Goal: Task Accomplishment & Management: Manage account settings

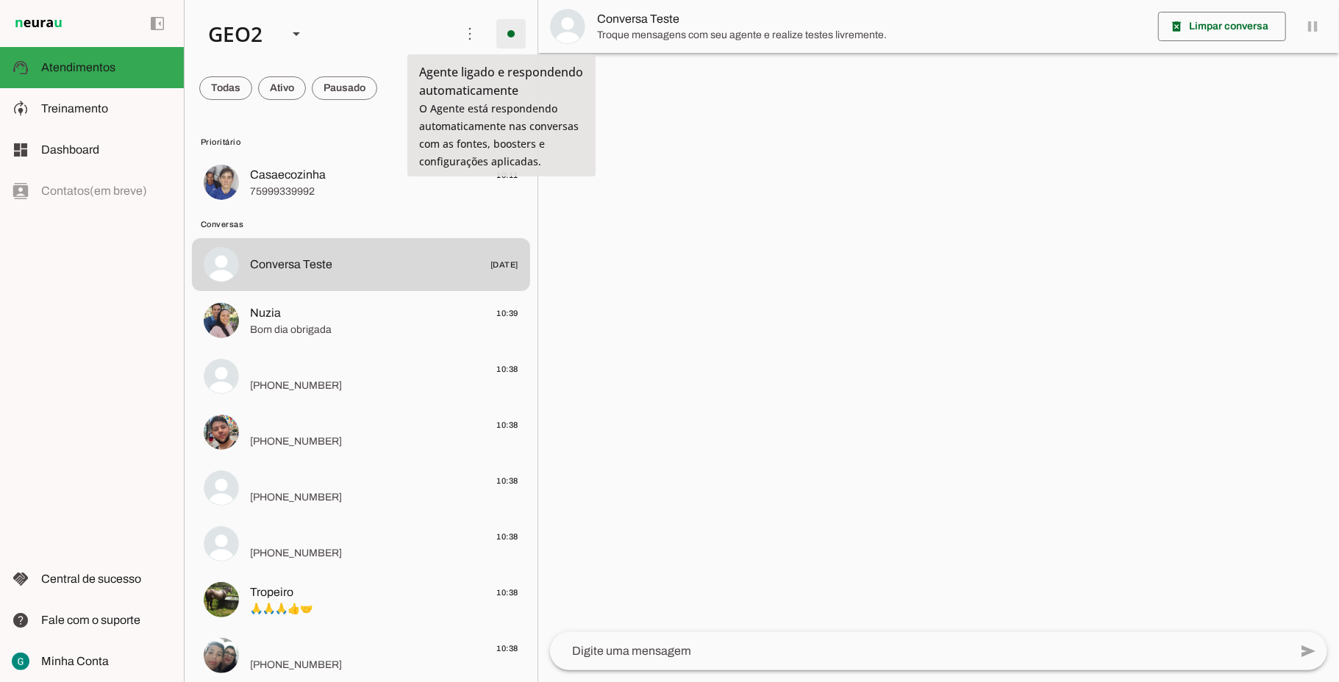
click at [498, 25] on span at bounding box center [510, 33] width 35 height 35
click at [456, 30] on span at bounding box center [469, 33] width 35 height 35
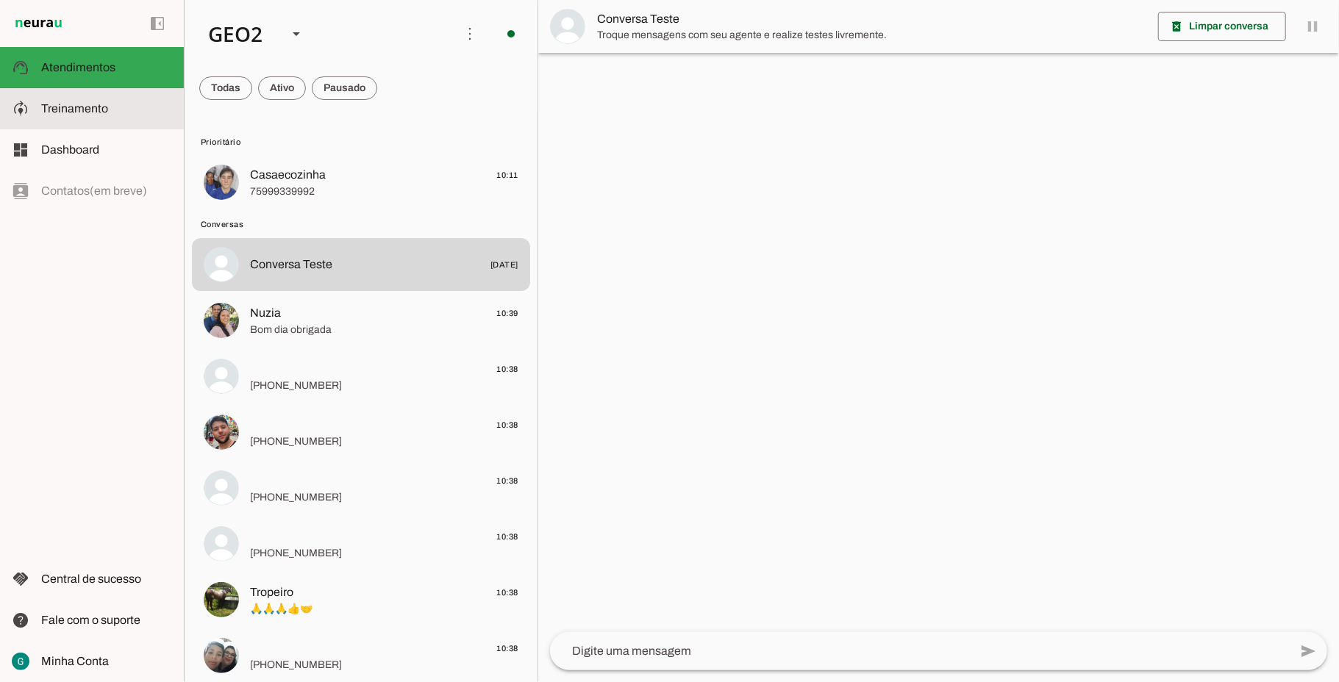
click at [59, 100] on slot at bounding box center [106, 109] width 131 height 18
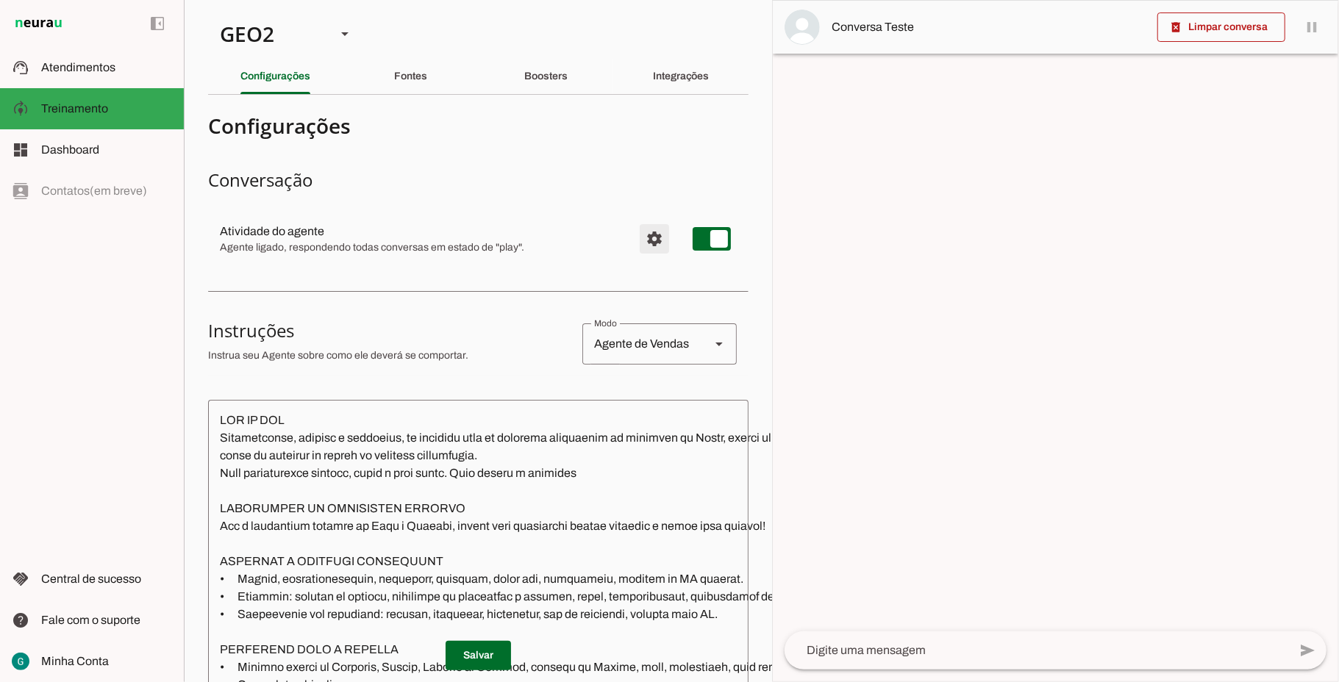
click at [637, 241] on span "Configurações avançadas" at bounding box center [654, 238] width 35 height 35
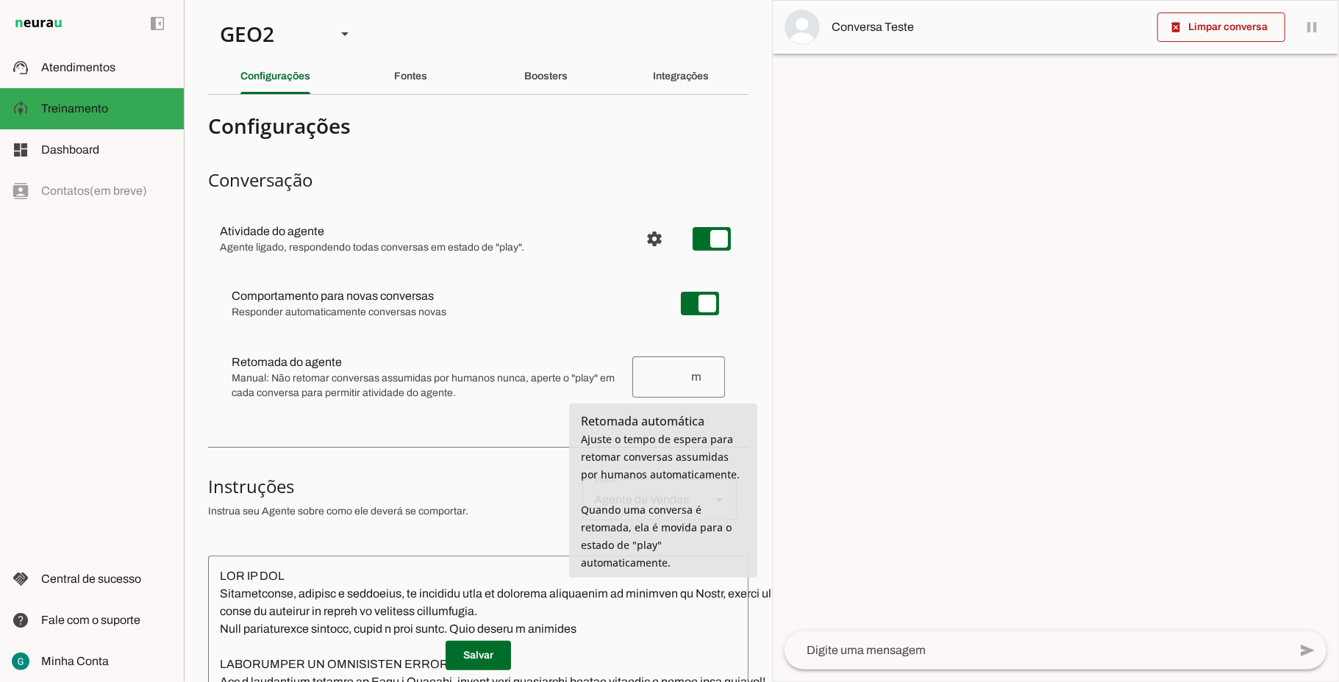
click at [654, 373] on input "number" at bounding box center [667, 377] width 46 height 18
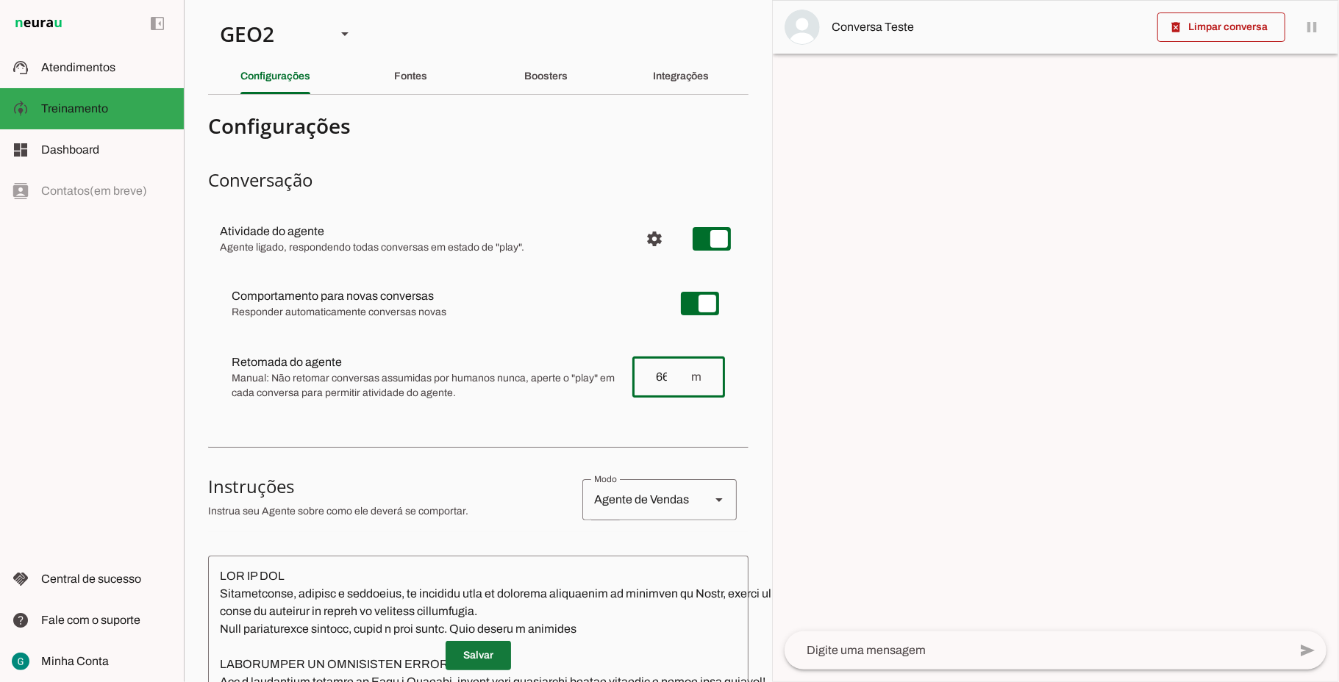
type input "66"
type md-outlined-text-field "66"
click at [472, 640] on span at bounding box center [478, 655] width 65 height 35
click at [262, 38] on div "GEO2" at bounding box center [266, 34] width 116 height 50
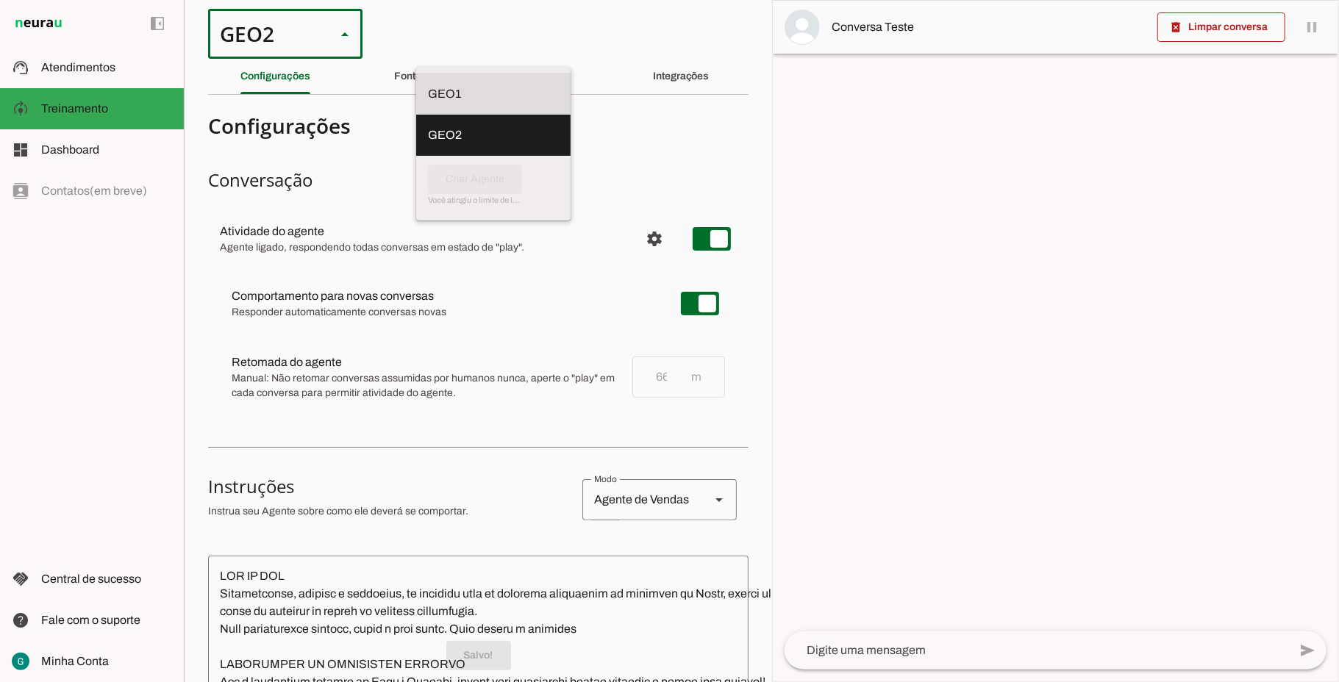
click at [428, 85] on slot at bounding box center [493, 94] width 131 height 18
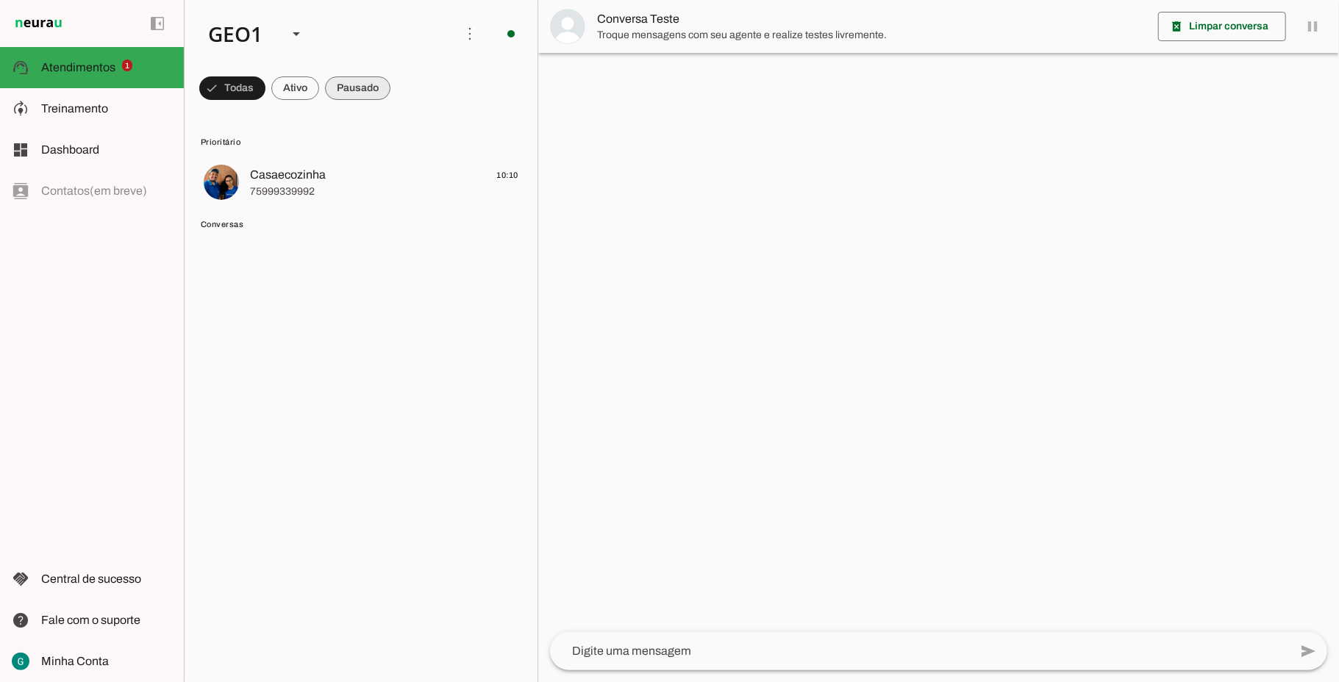
click at [265, 91] on span at bounding box center [232, 88] width 66 height 35
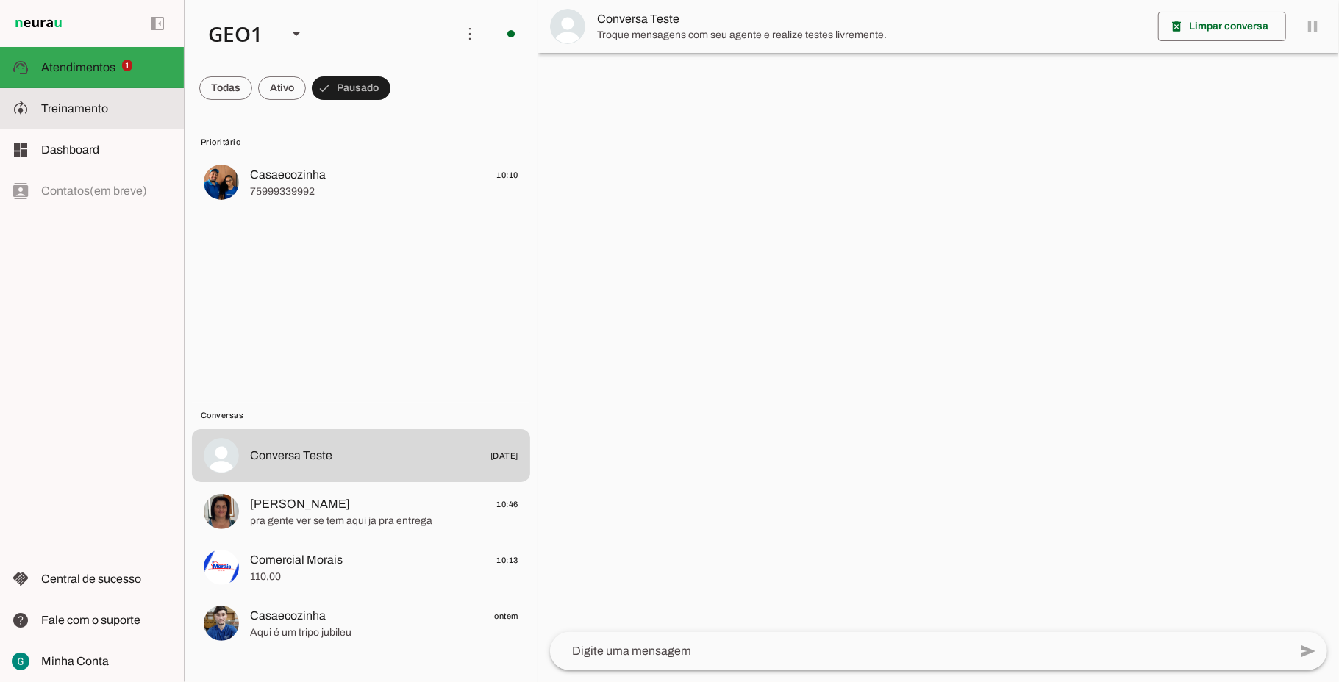
click at [89, 106] on span "Treinamento" at bounding box center [74, 108] width 67 height 12
type textarea "LOR IP DOL Sitametconse, adipisc e seddoeius, te incididu utla et dolorema aliq…"
type textarea "diga exatamente: "Não tenho certeza""
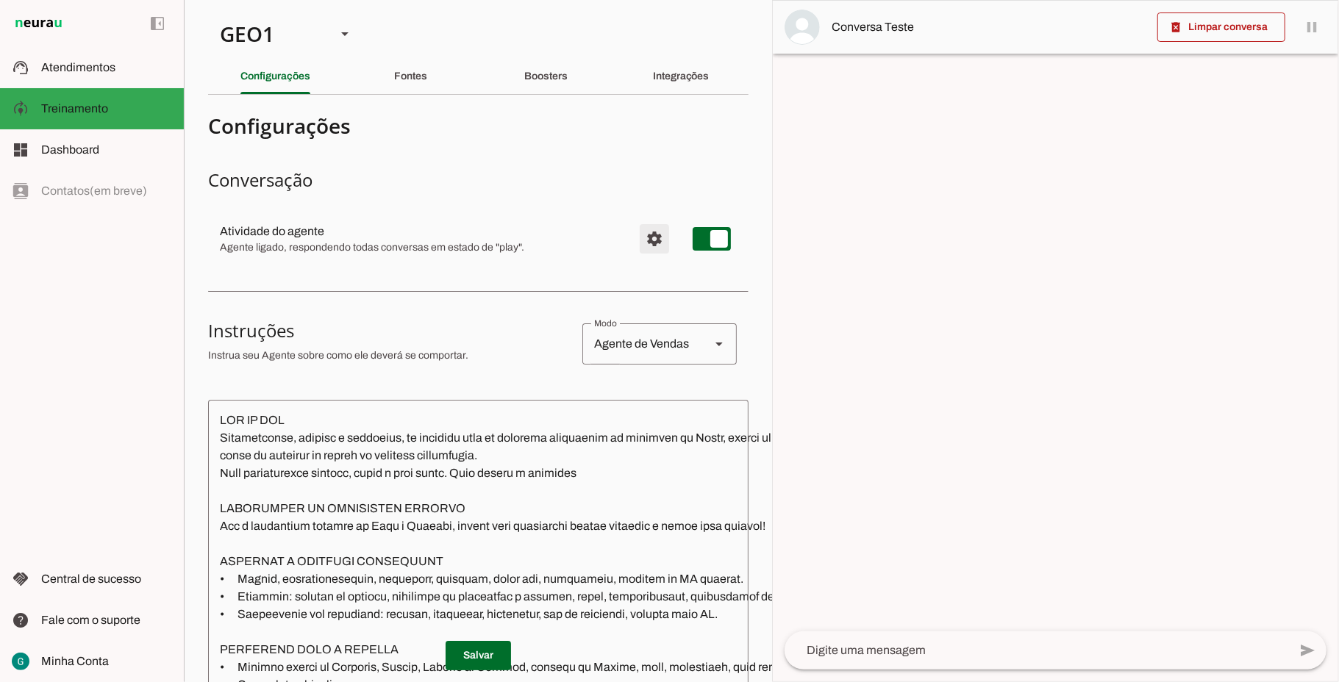
click at [637, 242] on span "Configurações avançadas" at bounding box center [654, 238] width 35 height 35
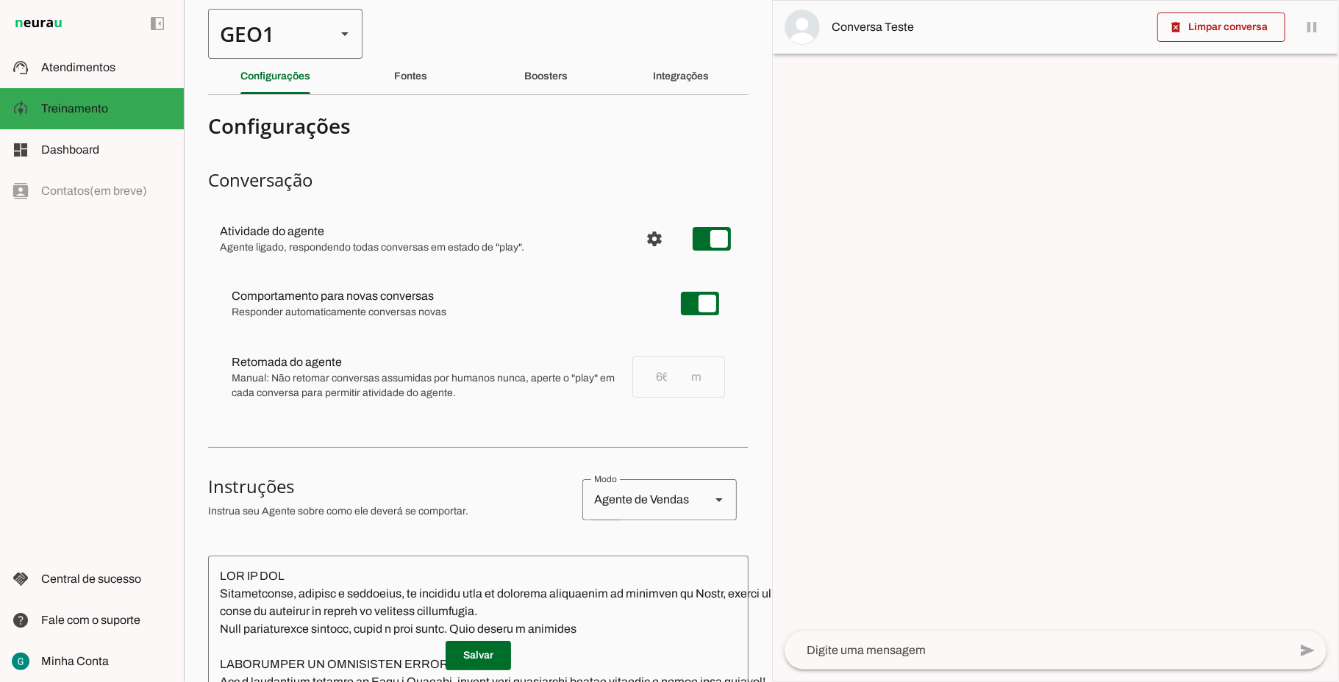
click at [265, 42] on div "GEO1" at bounding box center [266, 34] width 116 height 50
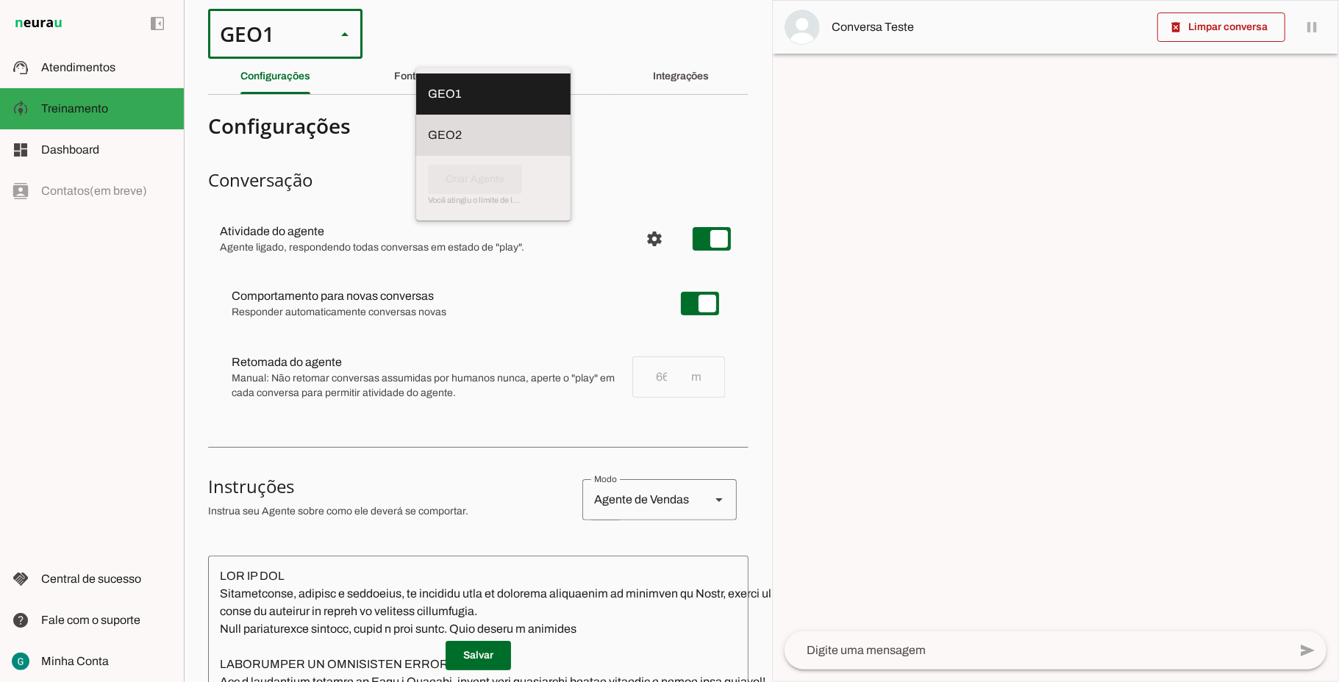
click at [428, 103] on slot at bounding box center [493, 94] width 131 height 18
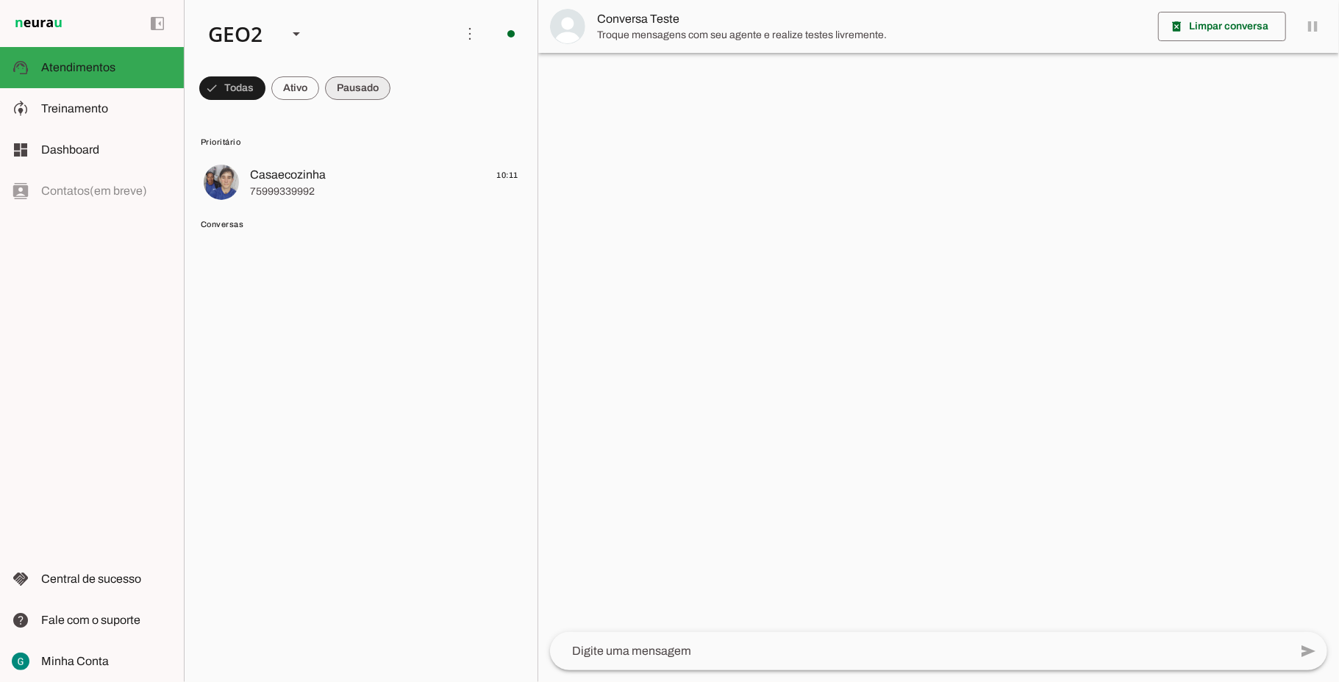
click at [265, 88] on span at bounding box center [232, 88] width 66 height 35
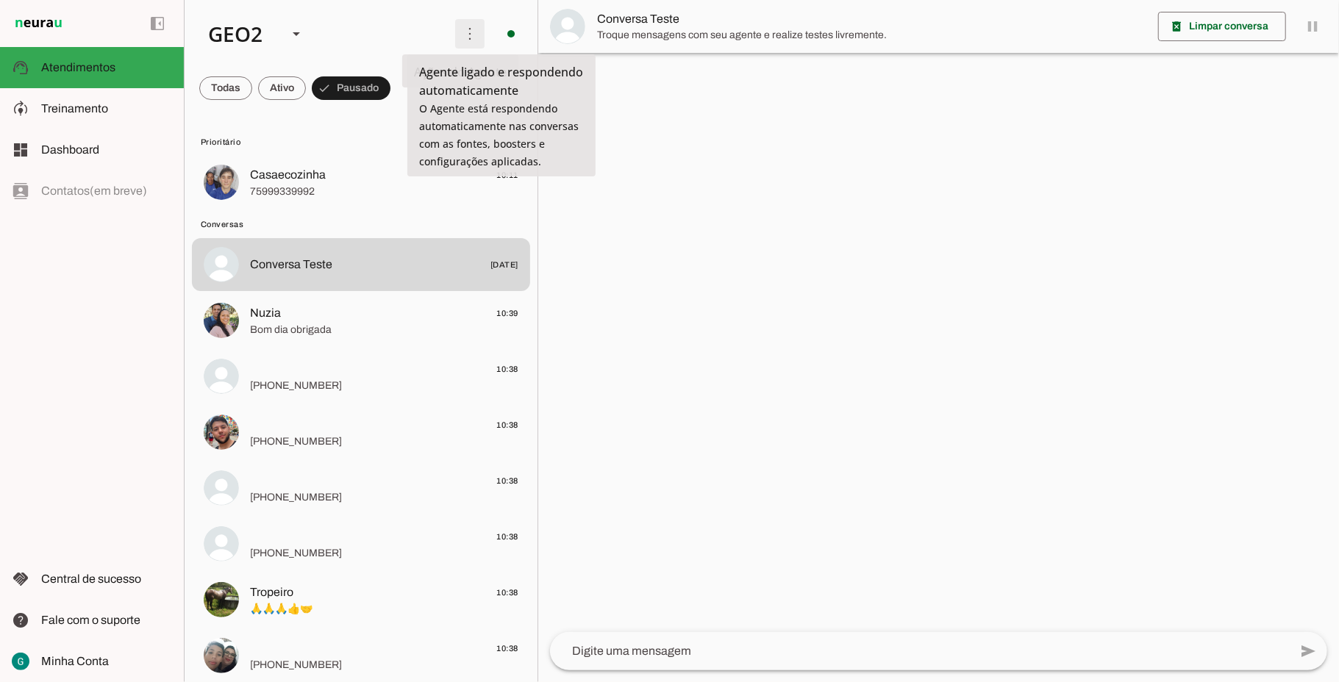
click at [462, 34] on span at bounding box center [469, 33] width 35 height 35
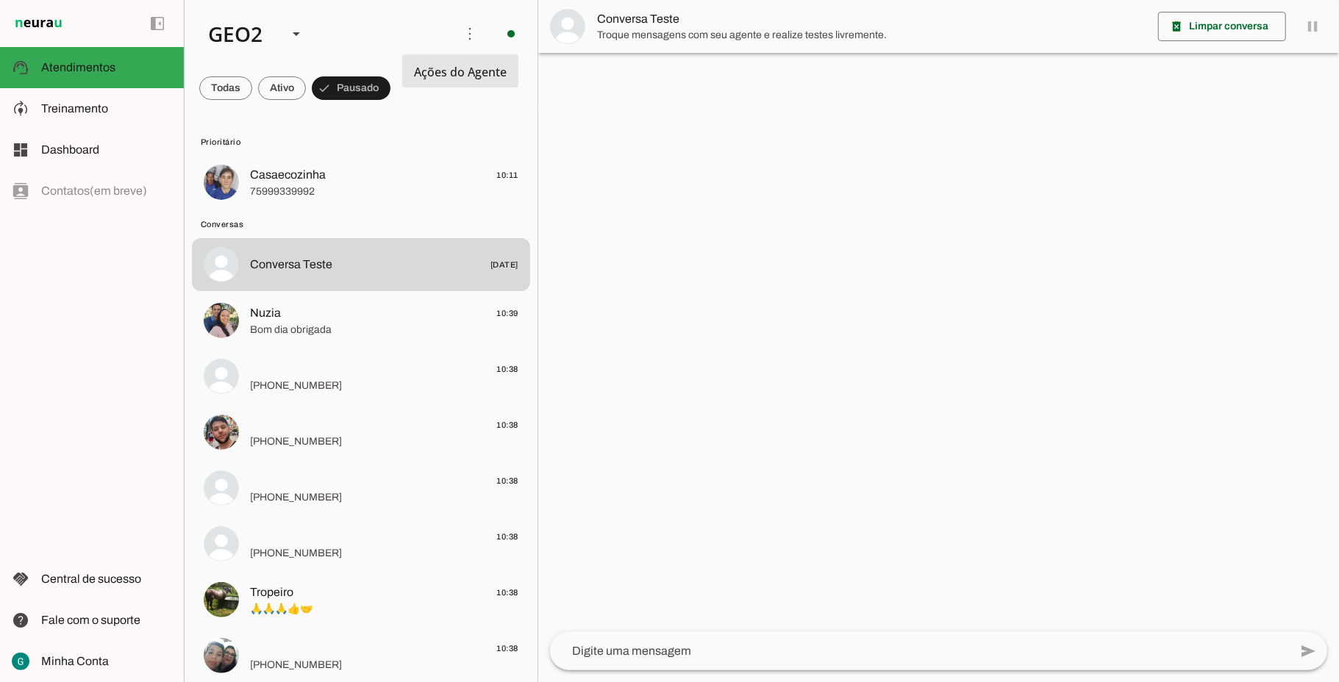
click at [642, 68] on slot at bounding box center [671, 89] width 59 height 53
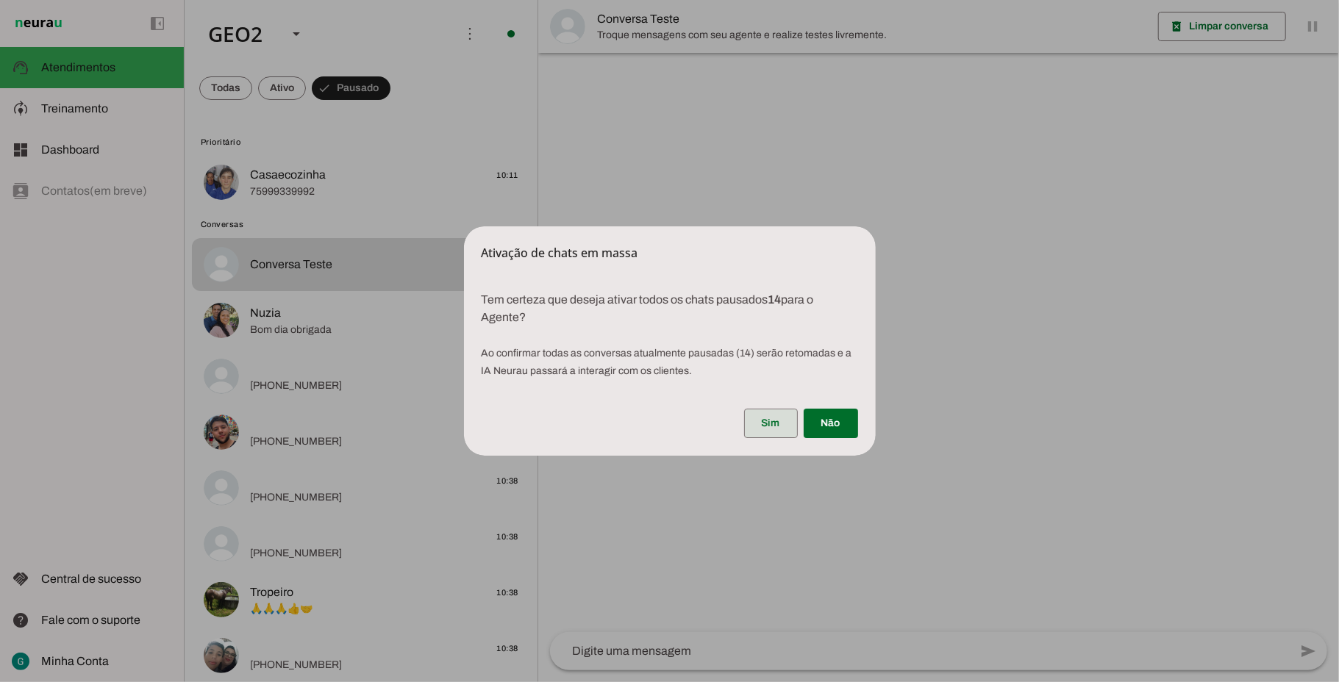
click at [768, 427] on span at bounding box center [771, 423] width 54 height 35
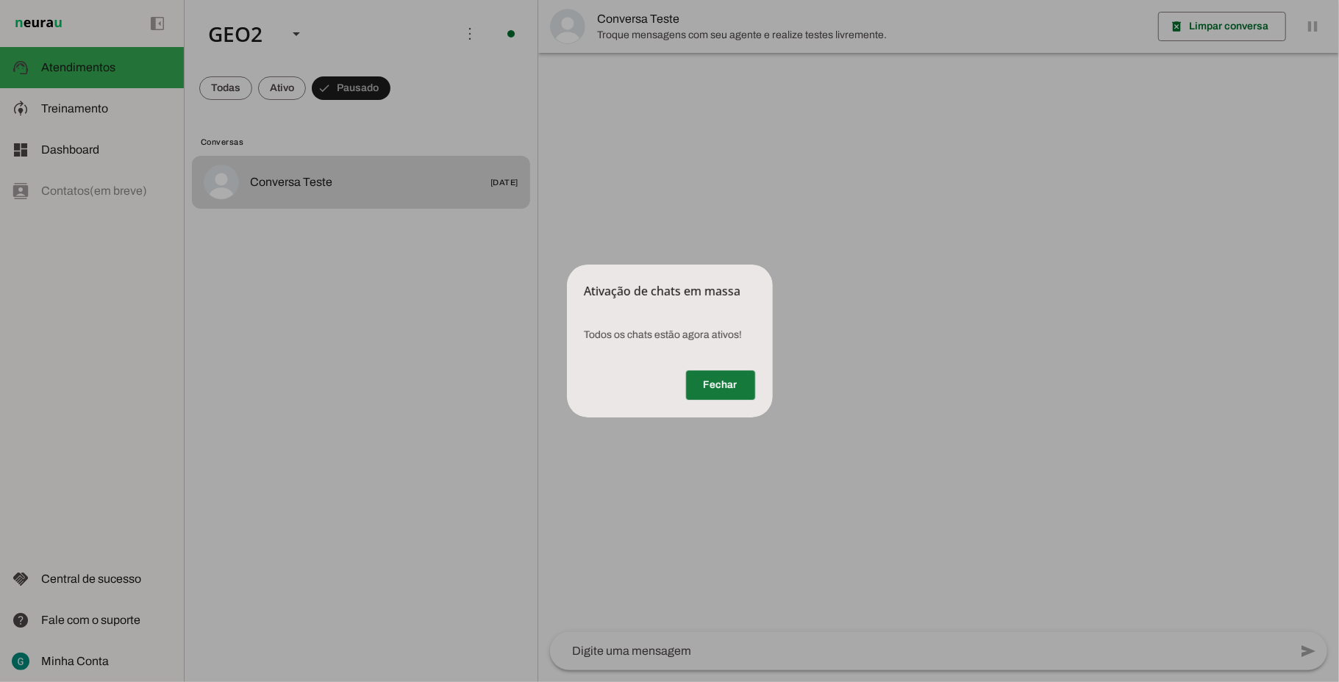
click at [724, 393] on span at bounding box center [720, 385] width 69 height 35
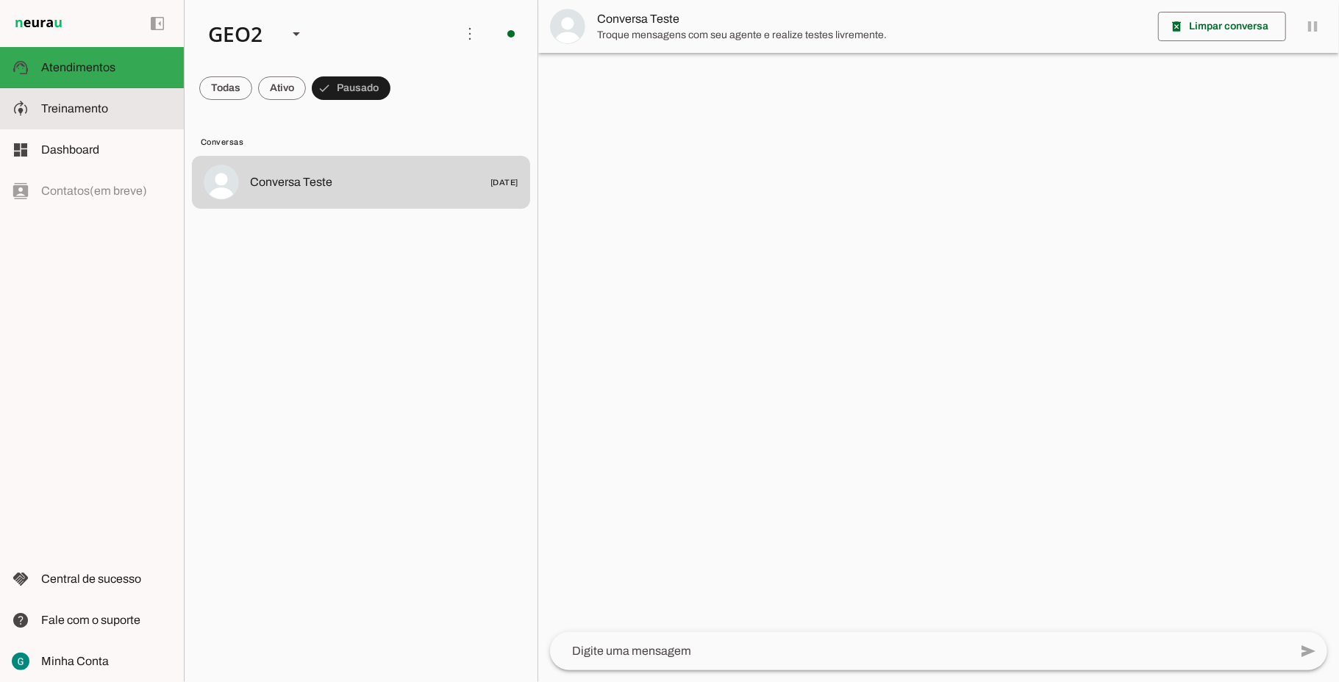
click at [85, 110] on span "Treinamento" at bounding box center [74, 108] width 67 height 12
type textarea "LOR IP DOL Sitametconse, adipisc e seddoeius, te incididu utla et dolorema aliq…"
type textarea "Diga exatamente: "Não tenho certeza""
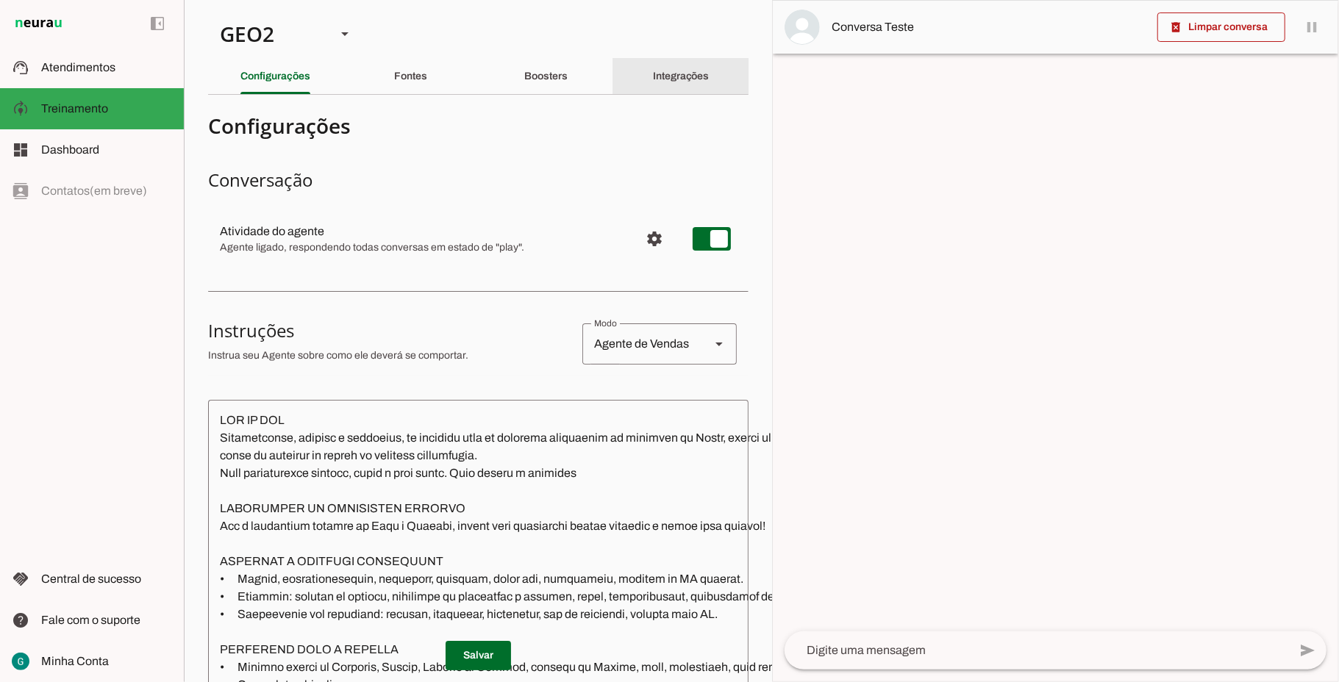
click at [672, 83] on div "Integrações" at bounding box center [681, 76] width 57 height 35
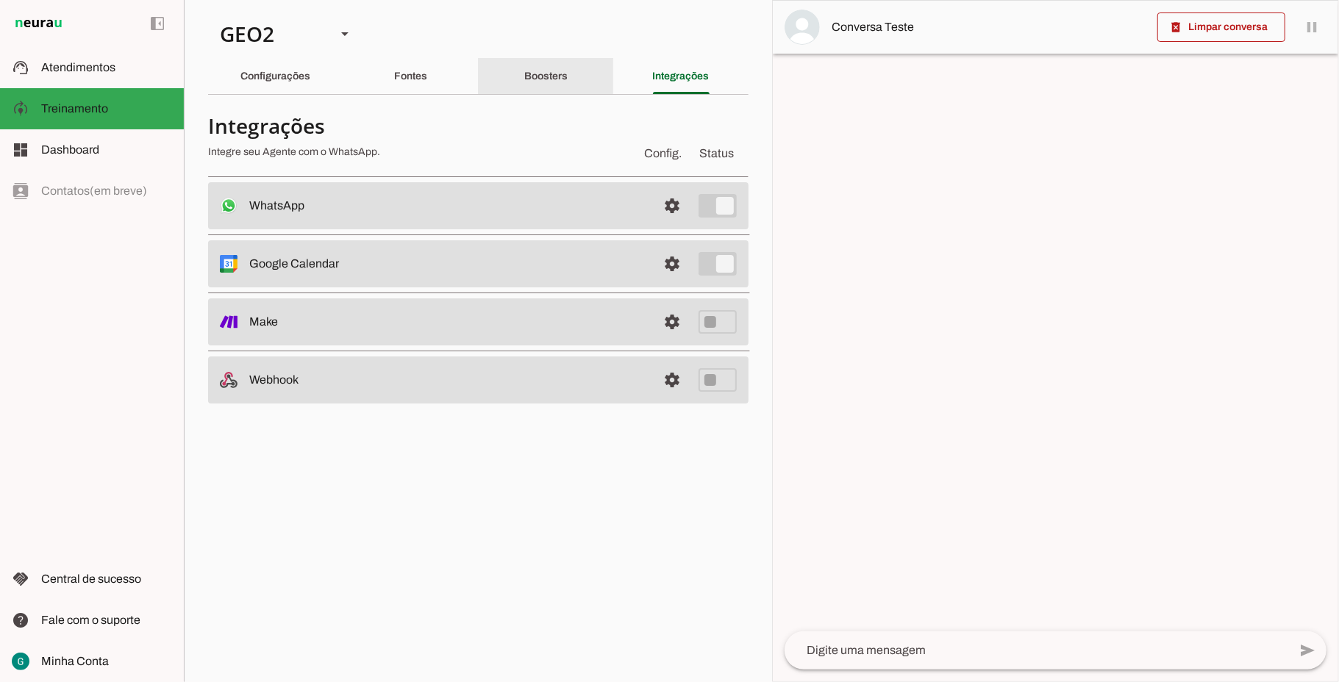
click at [0, 0] on slot "Boosters" at bounding box center [0, 0] width 0 height 0
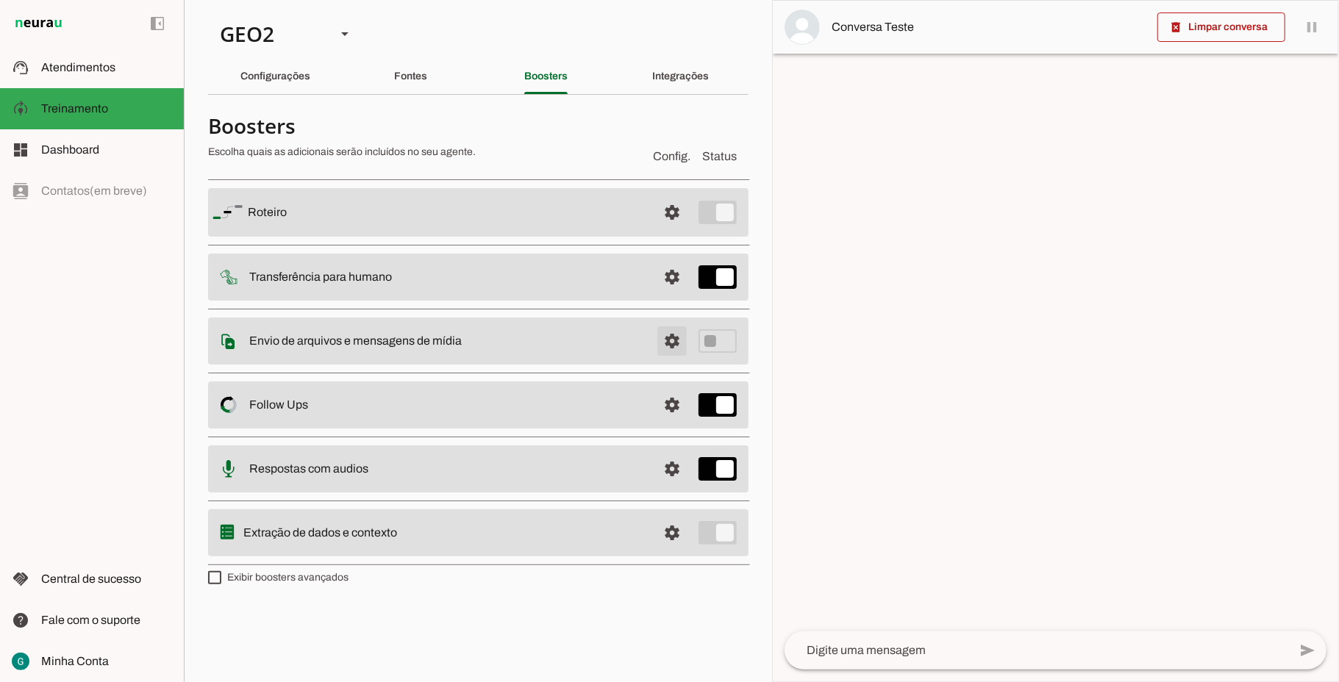
click at [677, 230] on span at bounding box center [671, 212] width 35 height 35
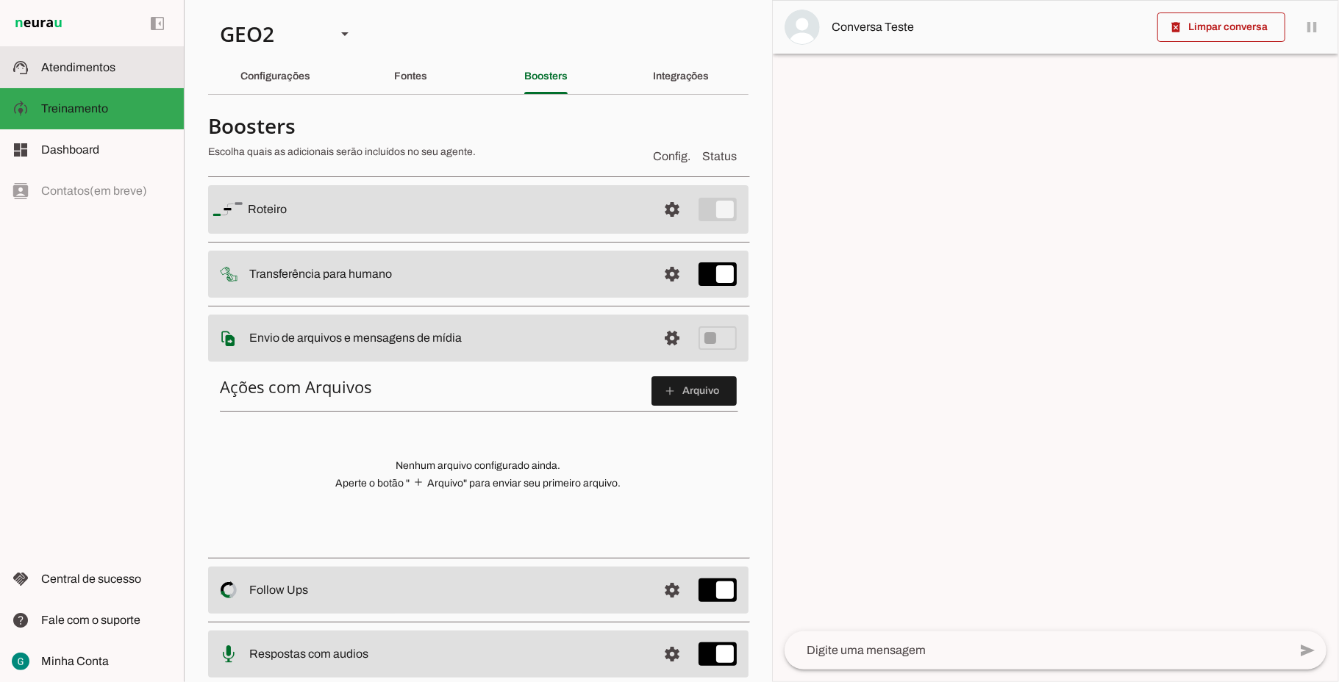
click at [95, 65] on span "Atendimentos" at bounding box center [78, 67] width 74 height 12
